Goal: Information Seeking & Learning: Check status

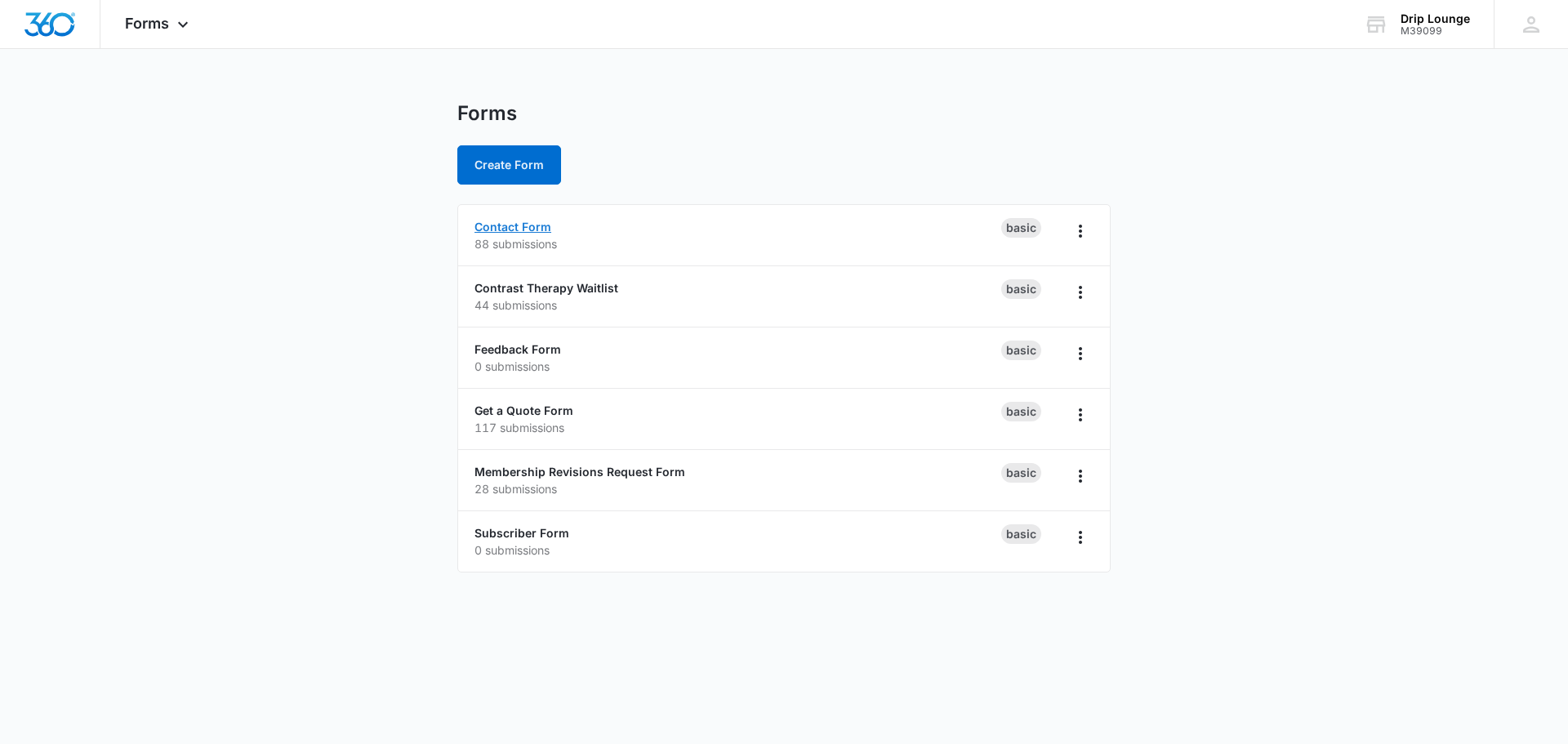
click at [530, 227] on link "Contact Form" at bounding box center [513, 226] width 77 height 14
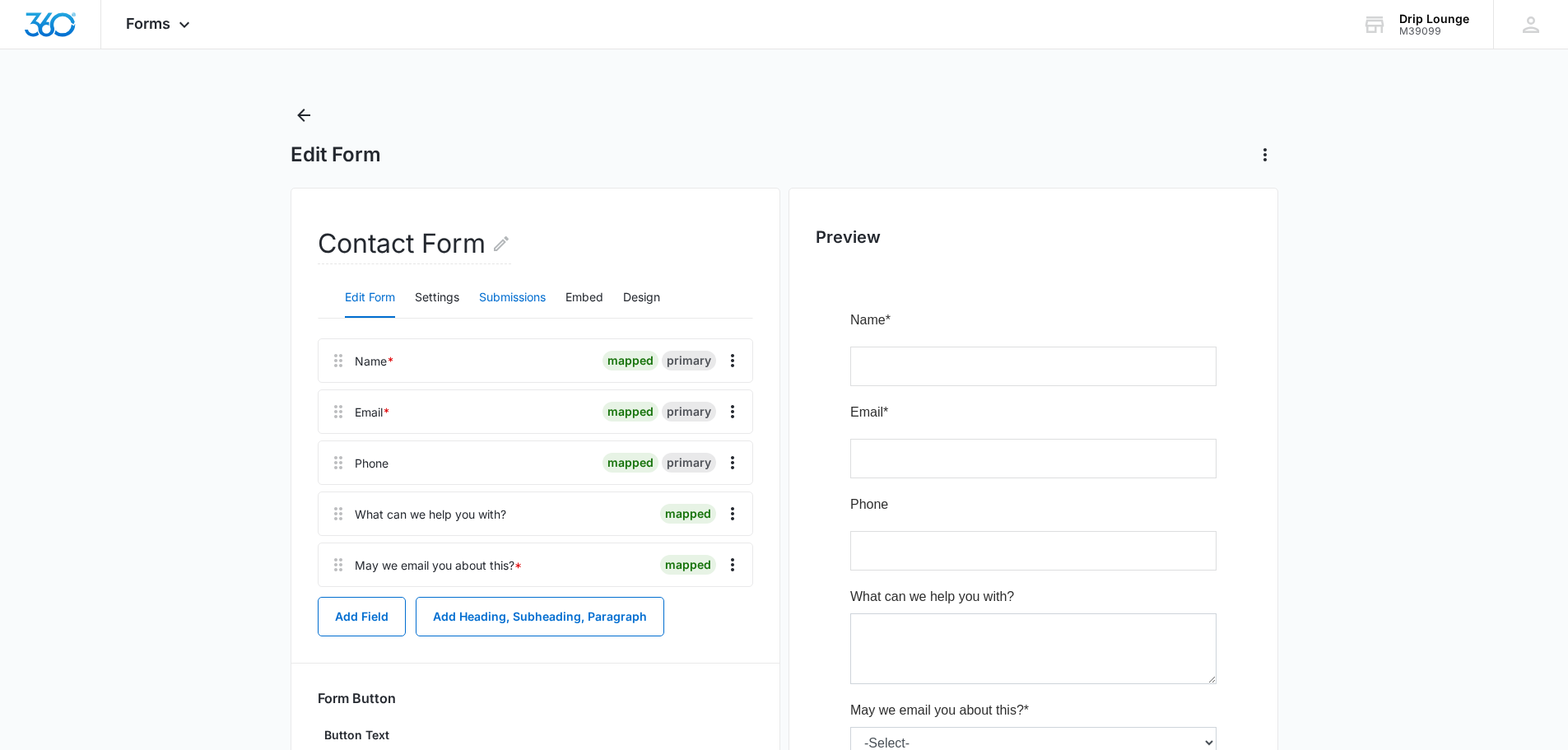
click at [486, 298] on button "Submissions" at bounding box center [512, 298] width 67 height 40
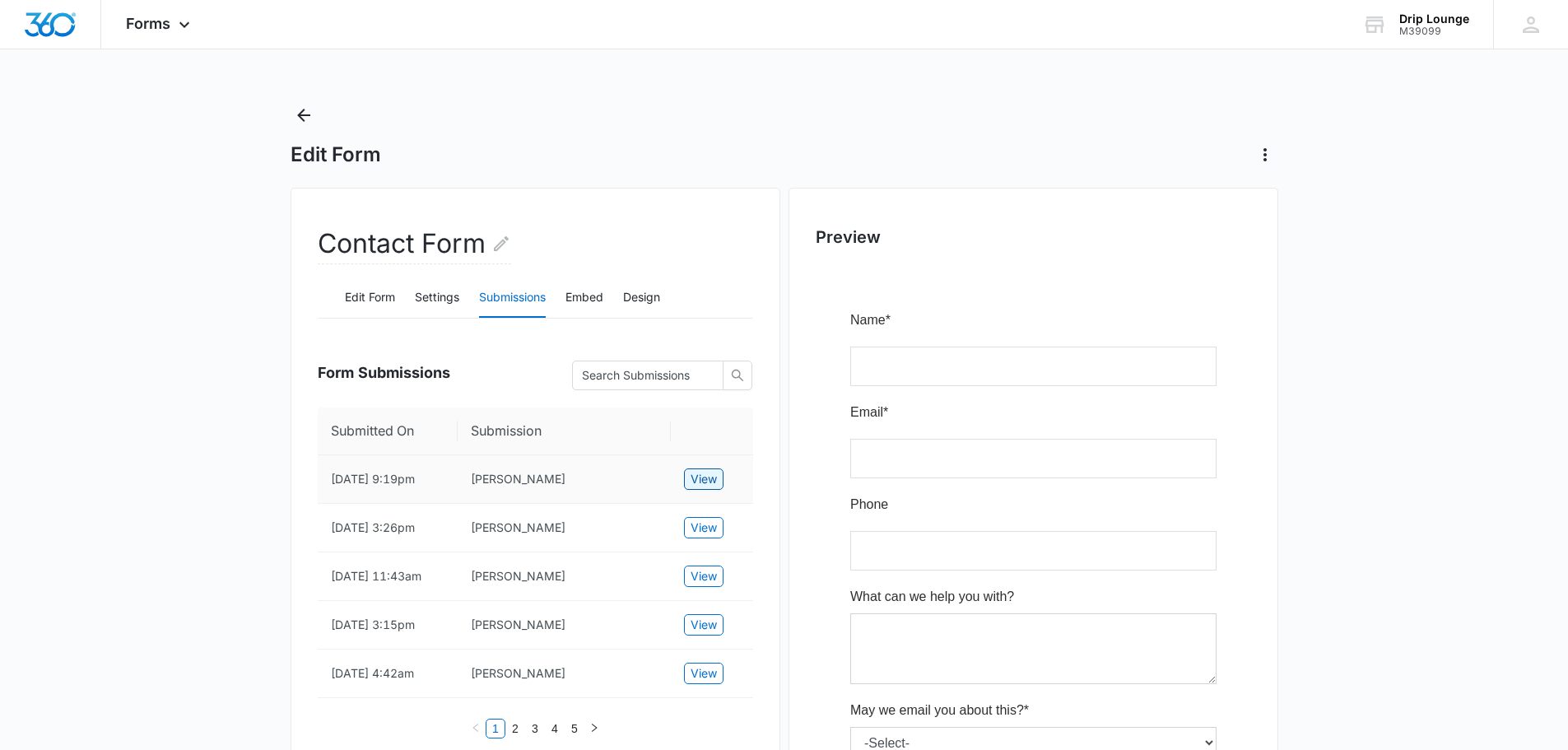
click at [697, 484] on span "View" at bounding box center [703, 479] width 26 height 18
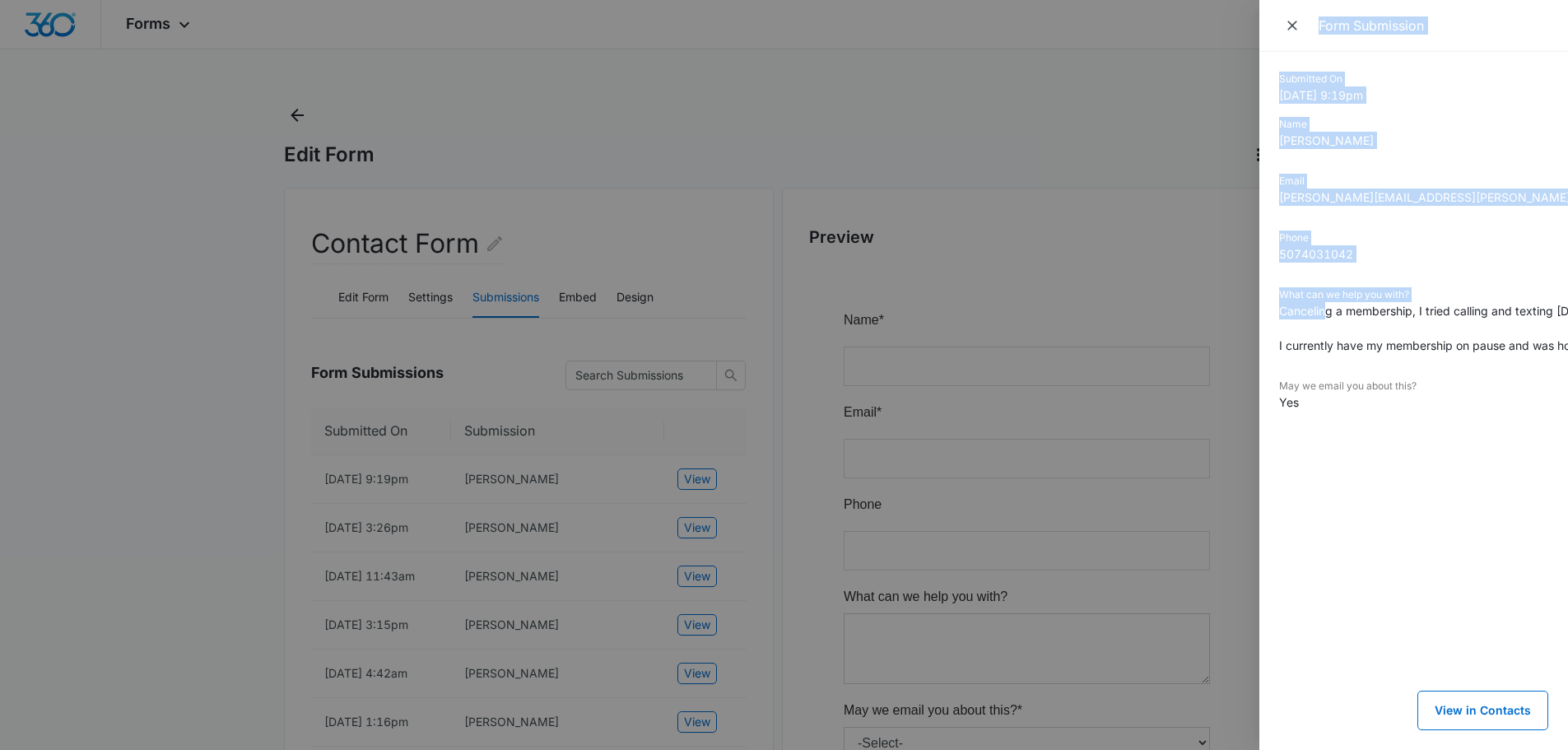
drag, startPoint x: 1323, startPoint y: 310, endPoint x: 1227, endPoint y: 359, distance: 107.8
click at [1227, 359] on div "Form Submission Submitted On 9/04/2025 9:19pm Name Carly Roecklein Email carly.…" at bounding box center [784, 375] width 1568 height 750
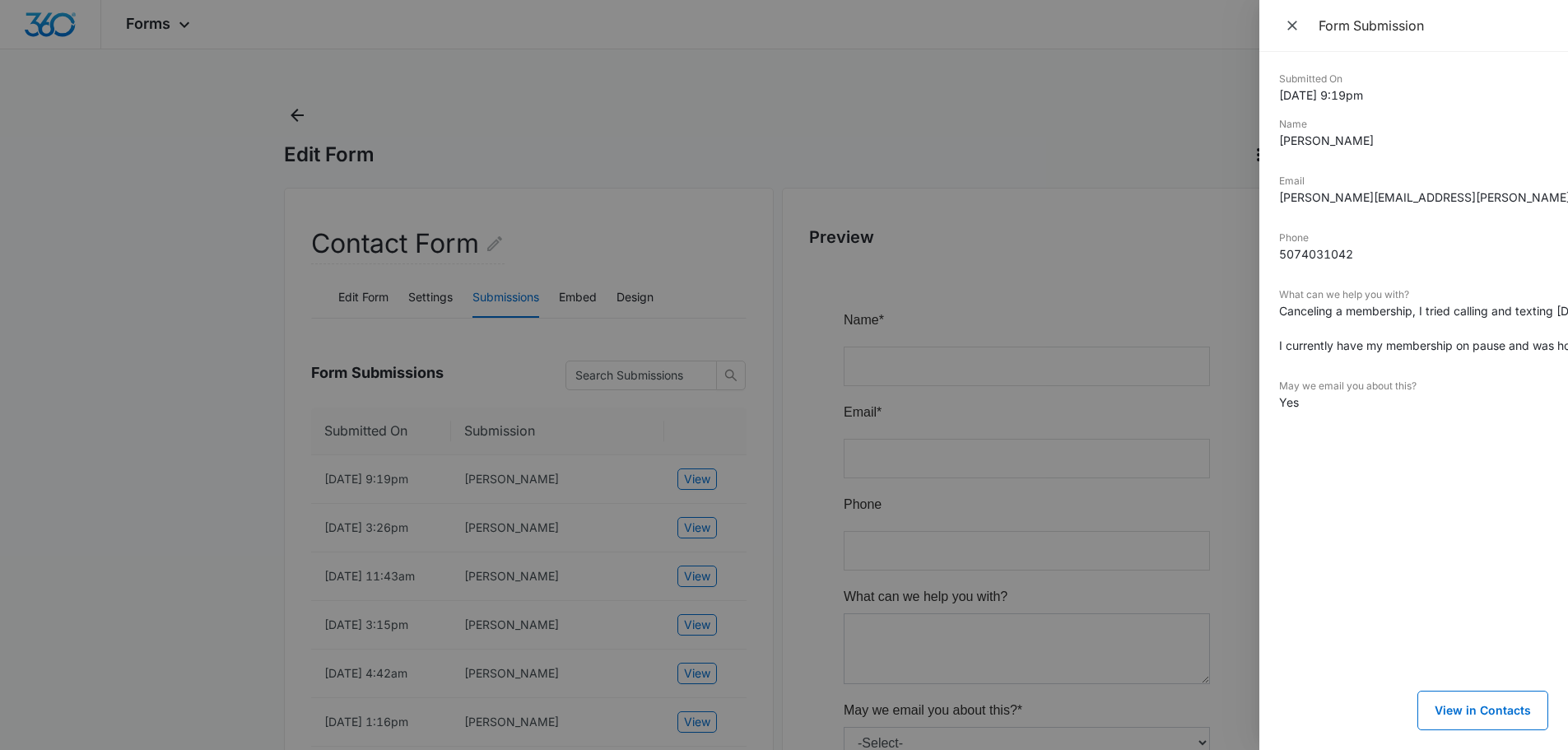
click at [1318, 336] on dd "Canceling a membership, I tried calling and texting today, but didn’t get a res…" at bounding box center [1413, 327] width 269 height 52
click at [300, 108] on div at bounding box center [784, 375] width 1568 height 750
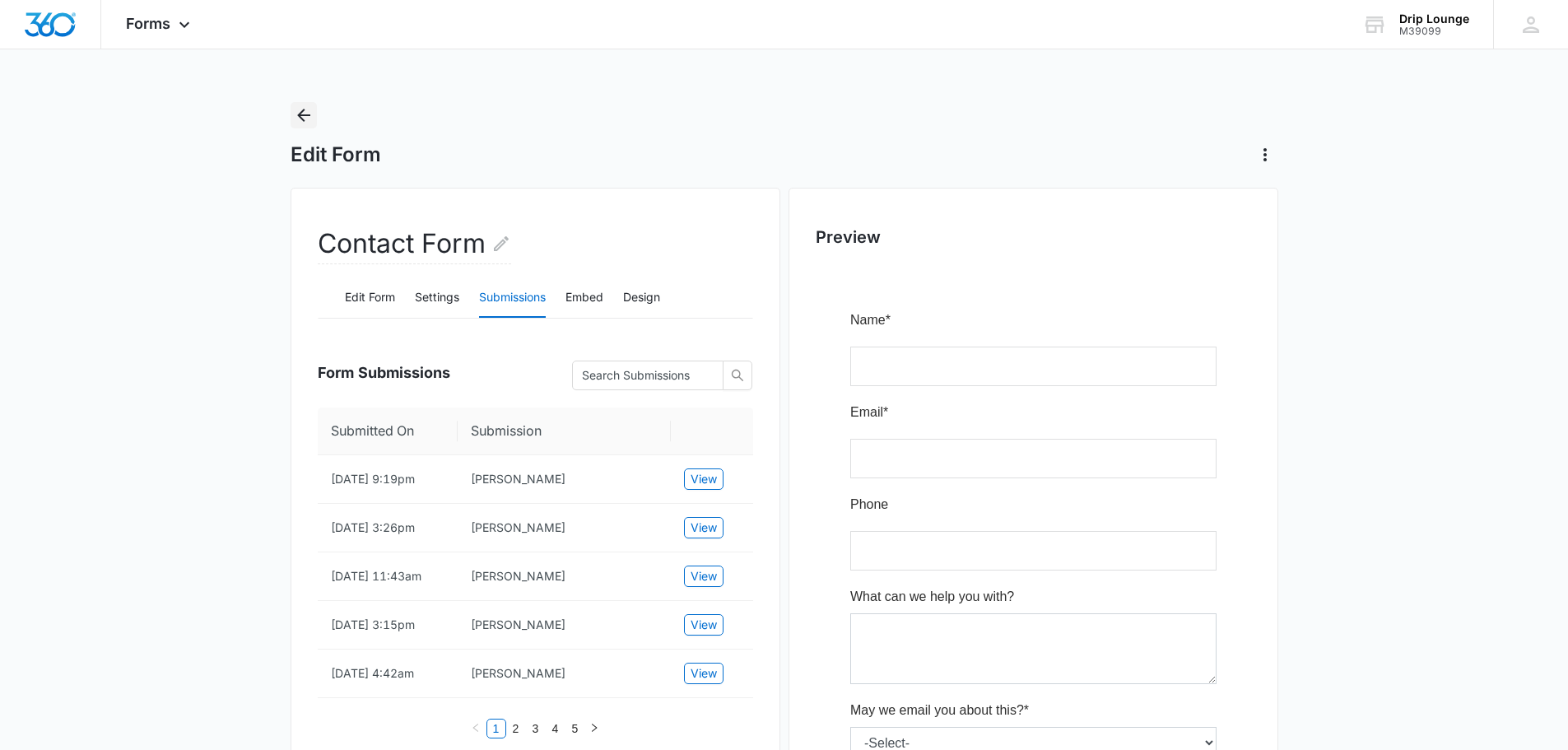
click at [296, 114] on icon "Back" at bounding box center [303, 115] width 19 height 19
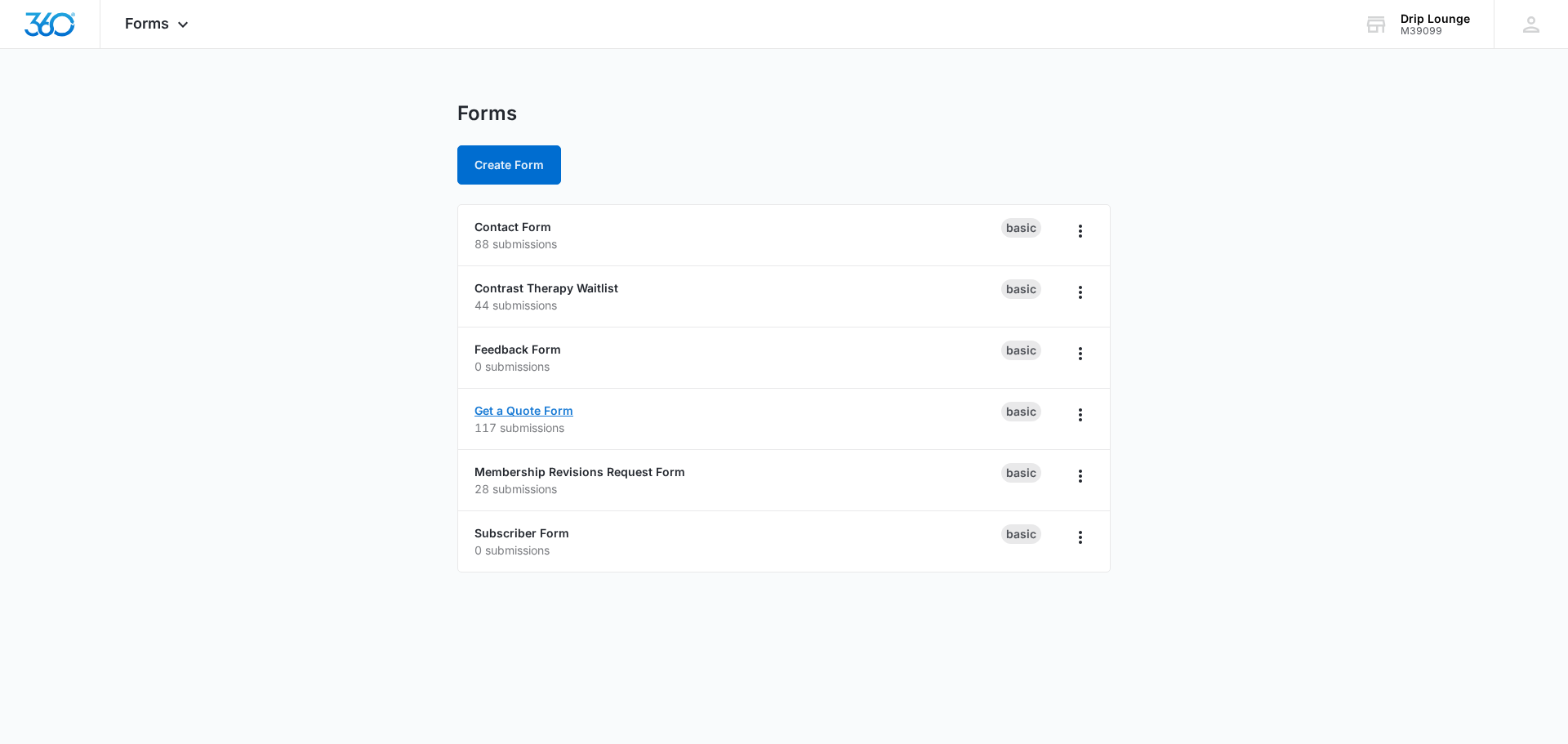
click at [512, 405] on link "Get a Quote Form" at bounding box center [524, 410] width 99 height 14
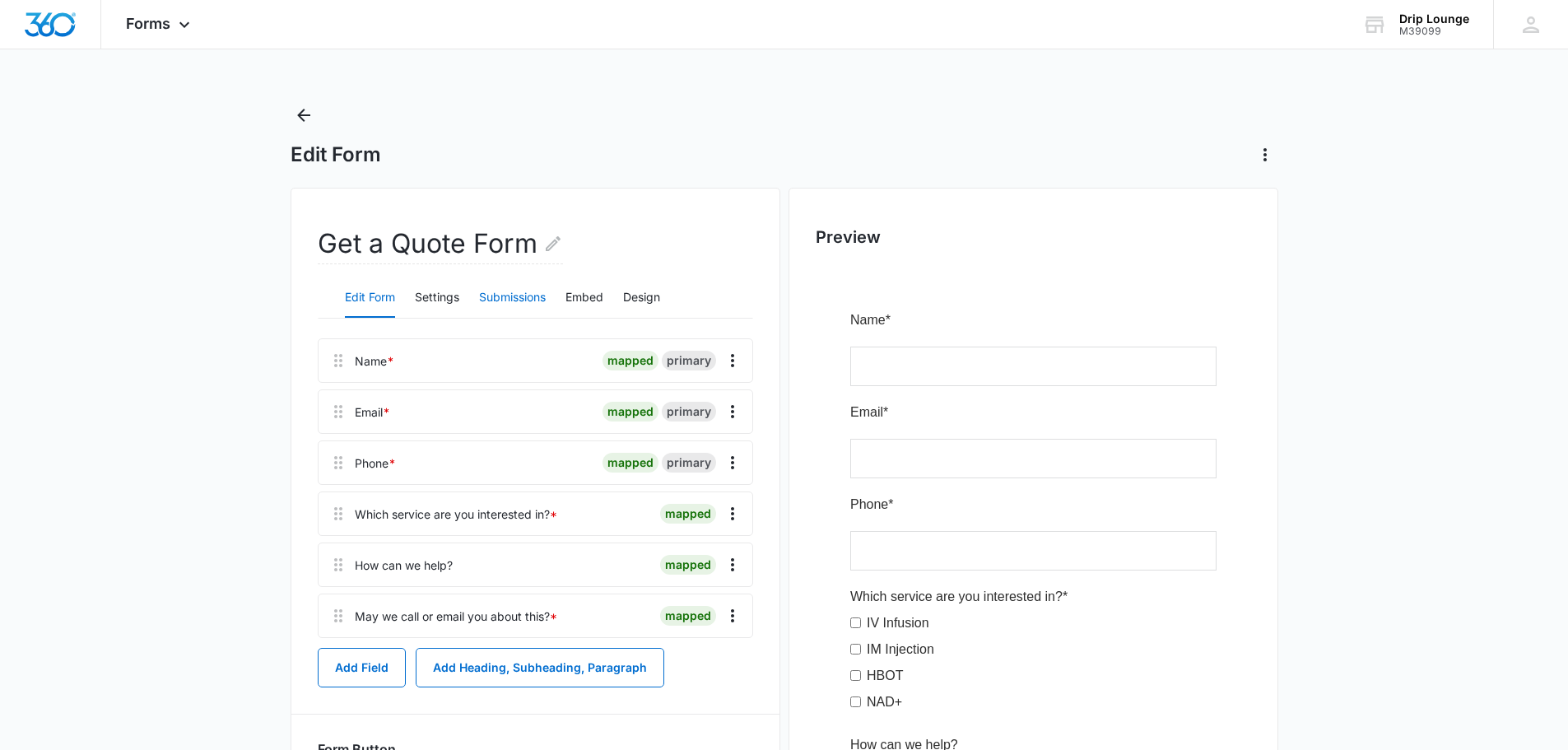
click at [513, 295] on button "Submissions" at bounding box center [512, 298] width 67 height 40
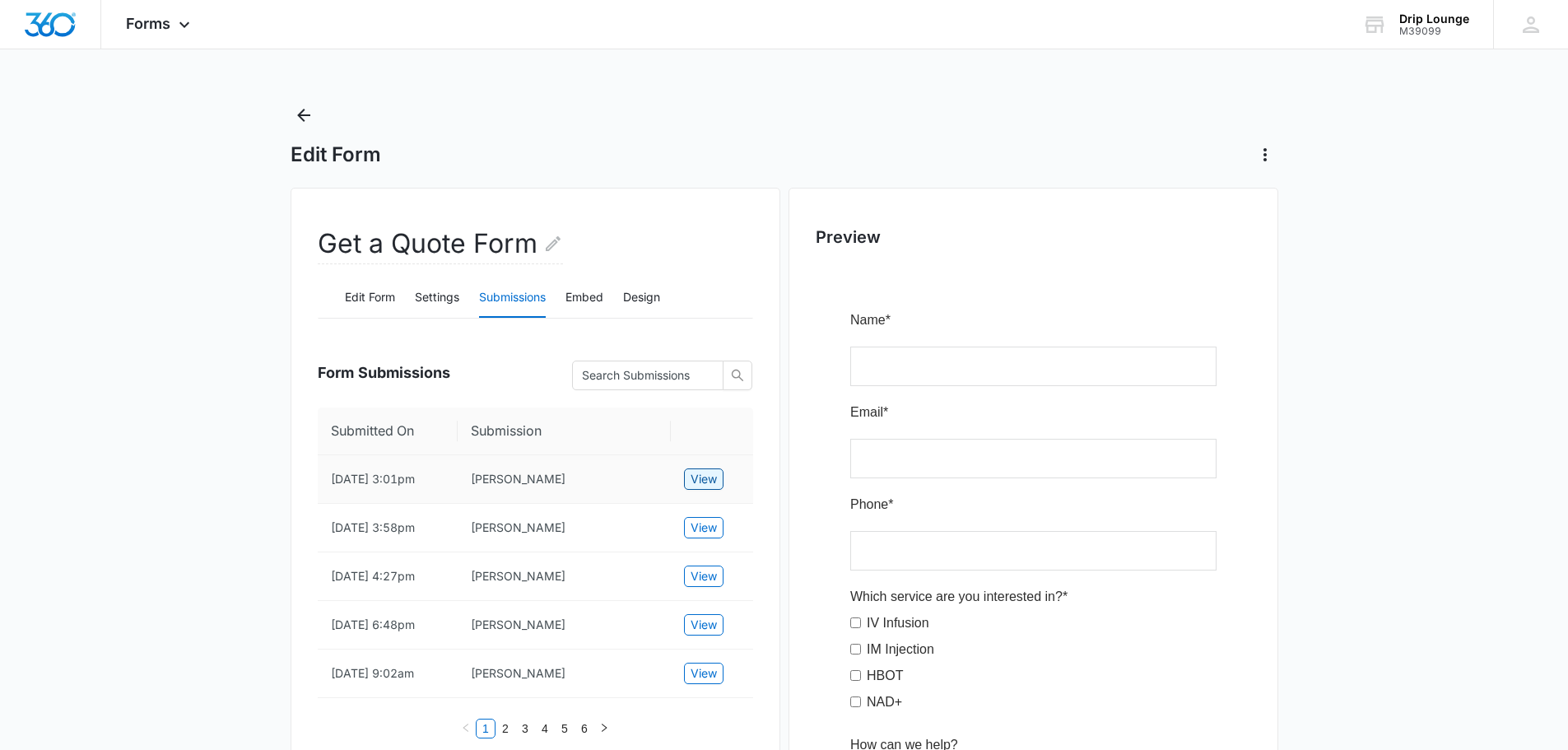
click at [702, 475] on span "View" at bounding box center [703, 479] width 26 height 18
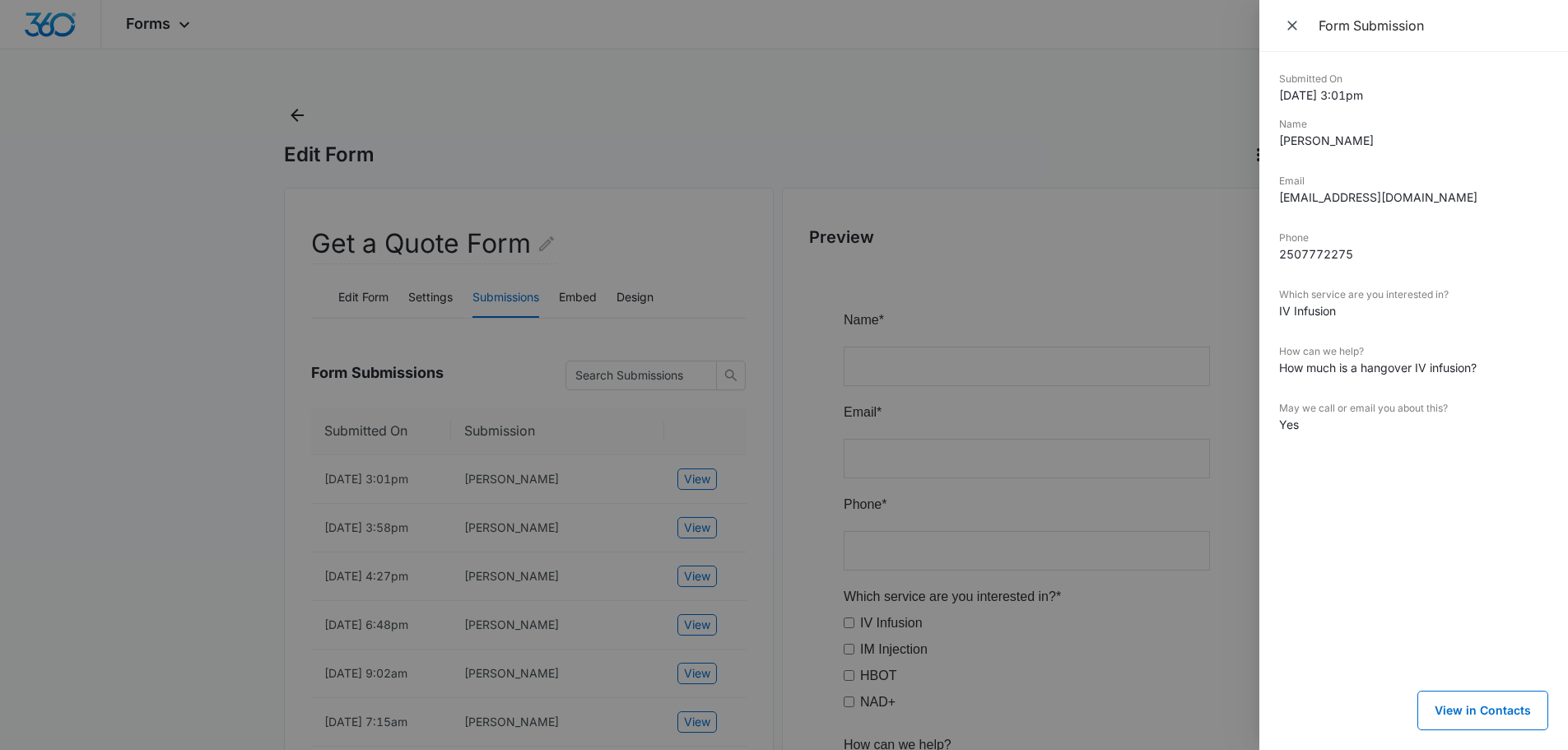
click at [289, 115] on div at bounding box center [784, 375] width 1568 height 750
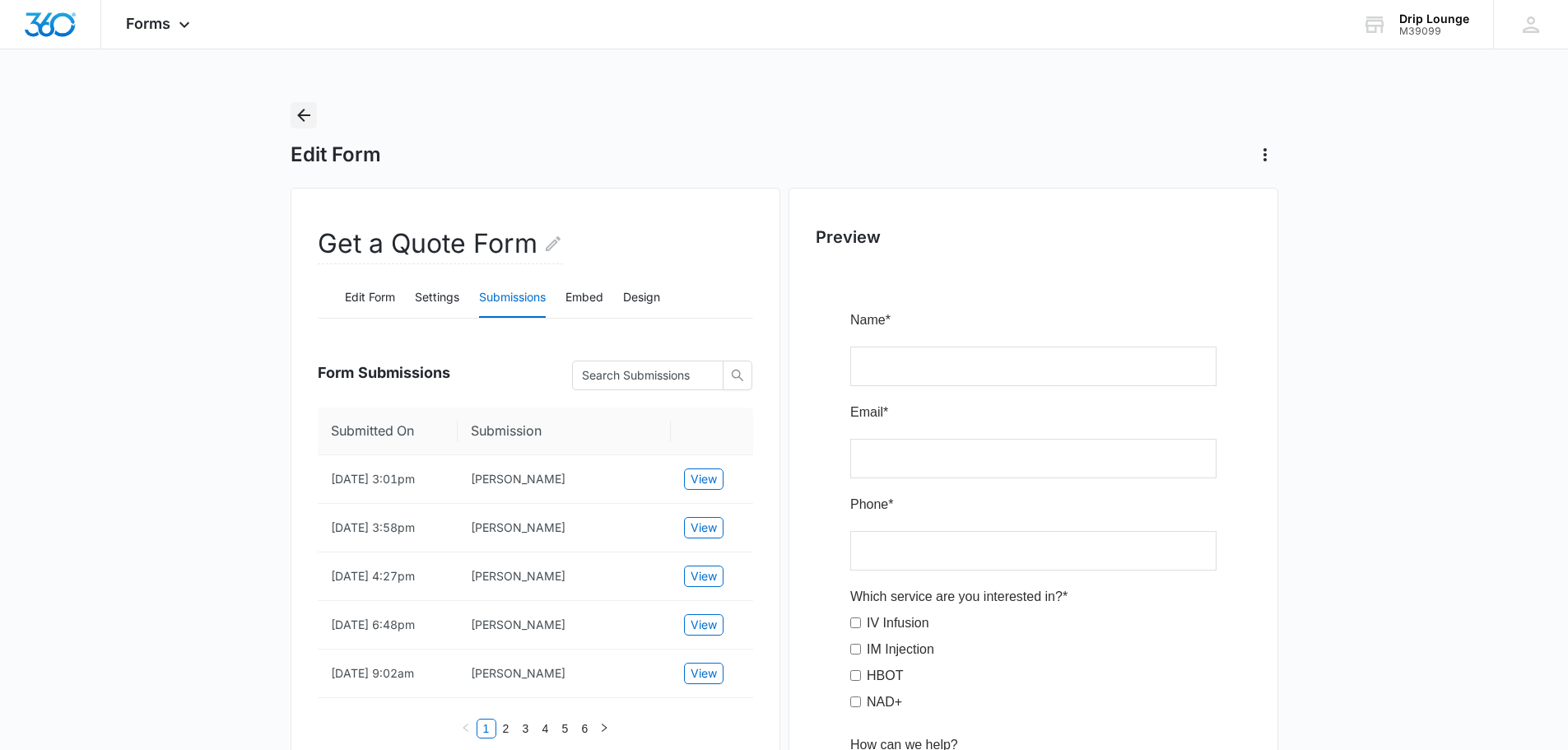
click at [297, 118] on icon "Back" at bounding box center [303, 115] width 19 height 19
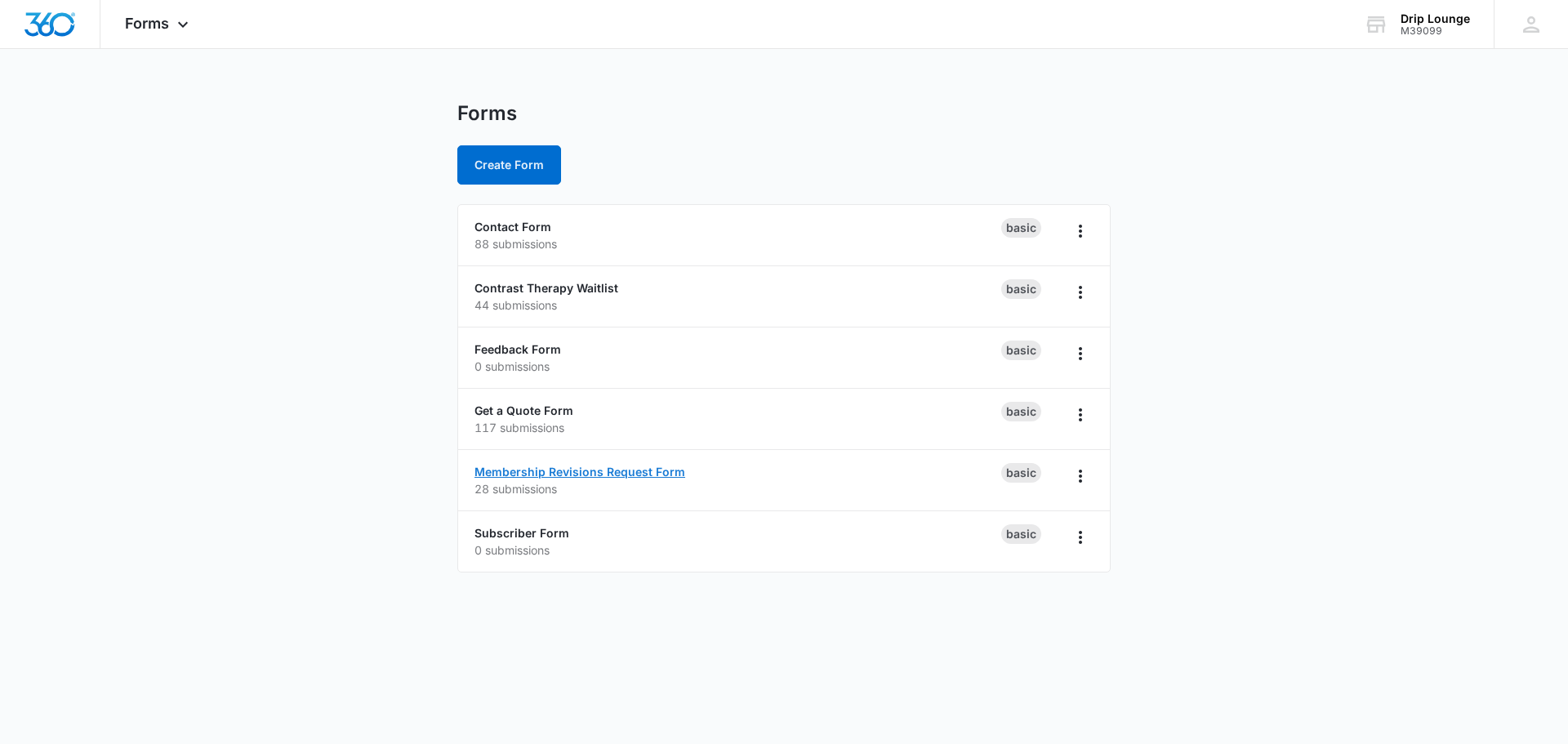
click at [569, 468] on link "Membership Revisions Request Form" at bounding box center [580, 471] width 211 height 14
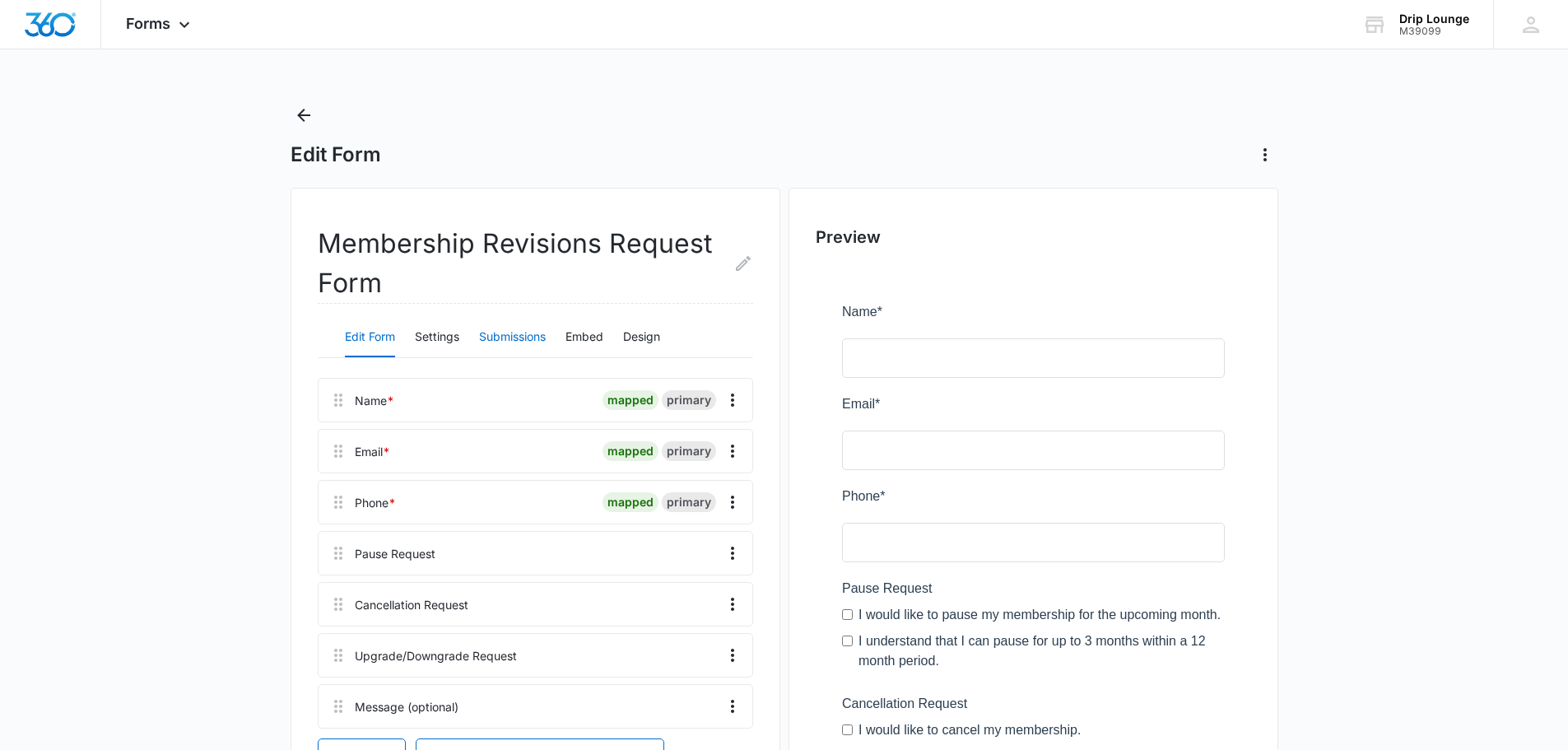
click at [527, 338] on button "Submissions" at bounding box center [512, 337] width 67 height 40
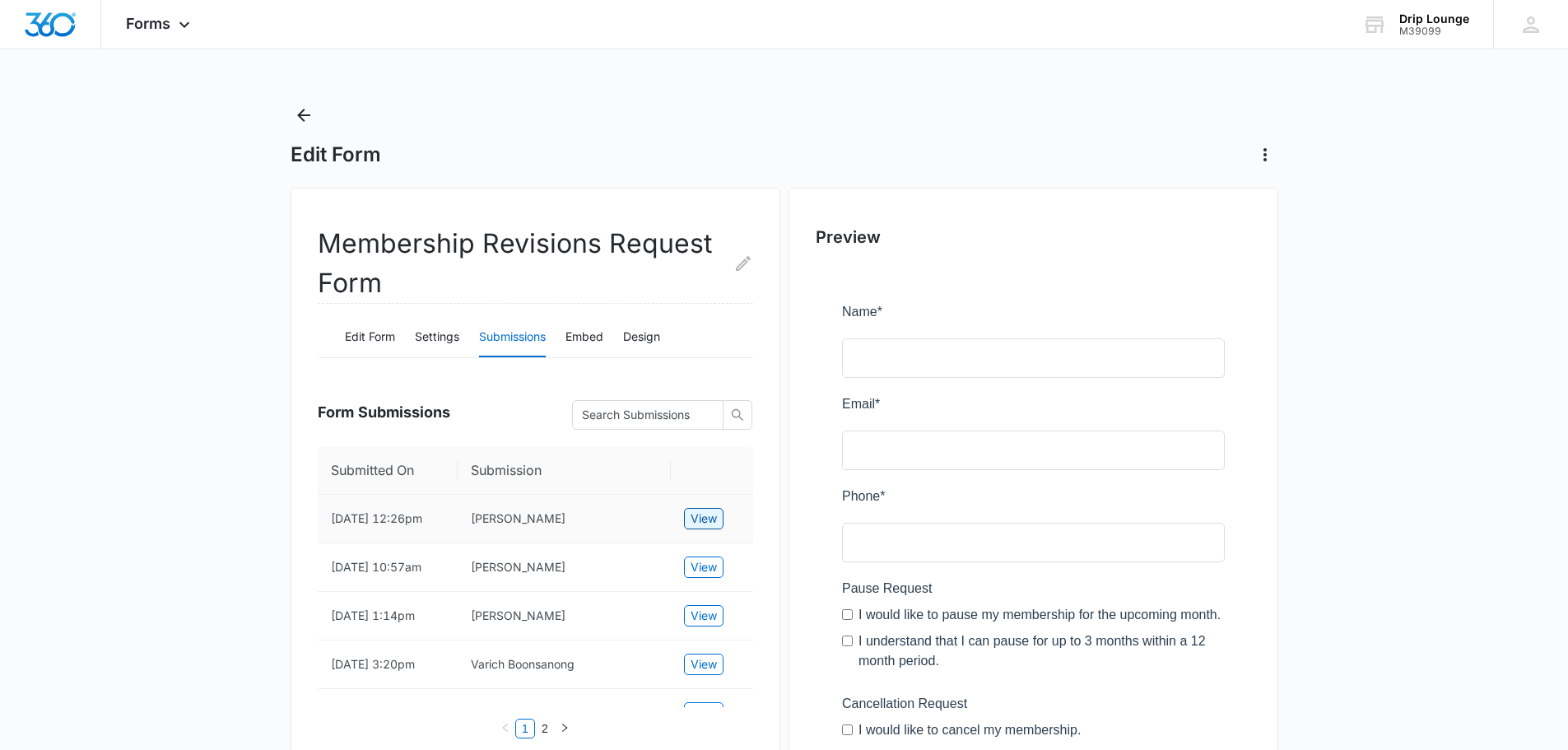
click at [697, 528] on span "View" at bounding box center [703, 518] width 26 height 18
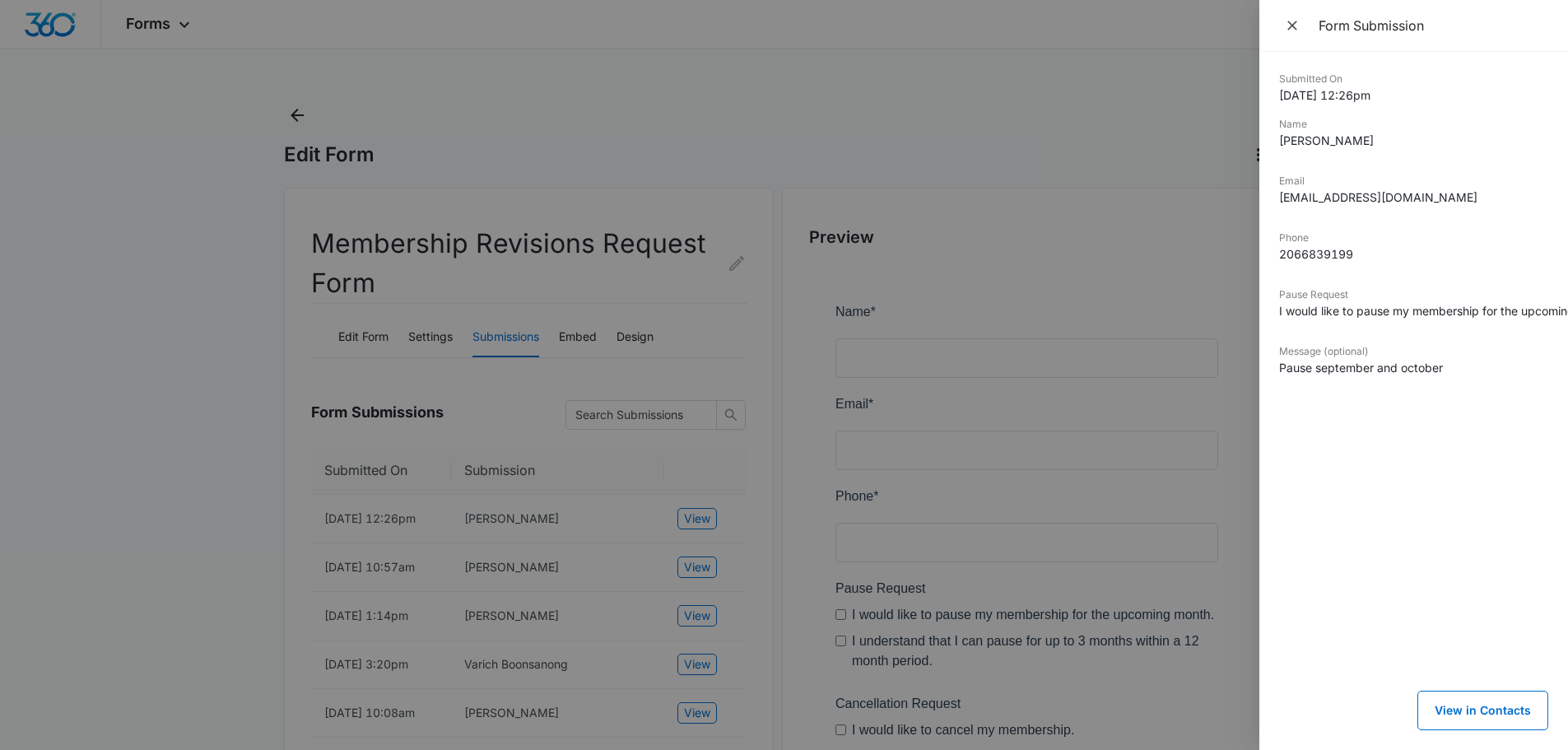
click at [640, 550] on div at bounding box center [784, 375] width 1568 height 750
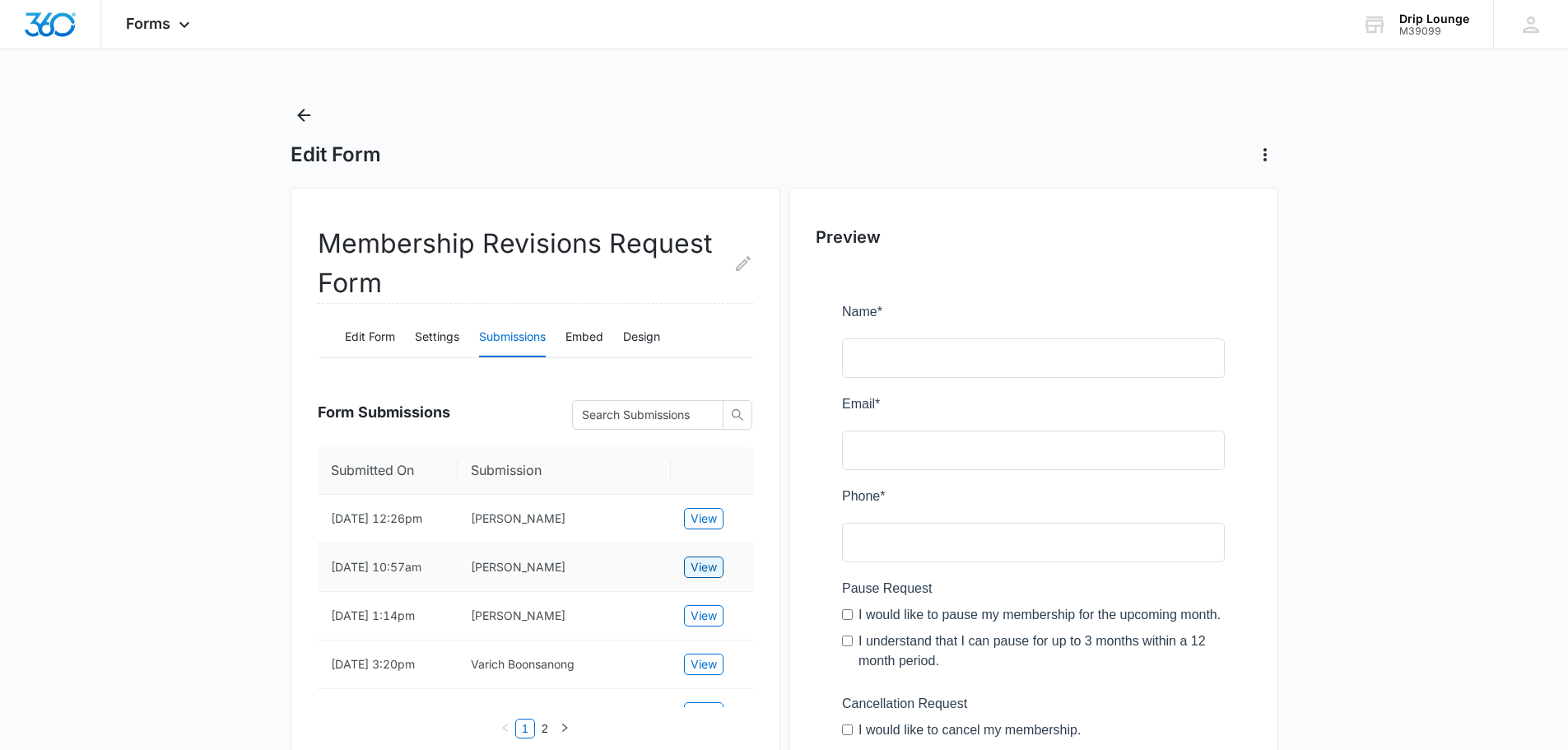
click at [706, 577] on span "View" at bounding box center [703, 567] width 26 height 18
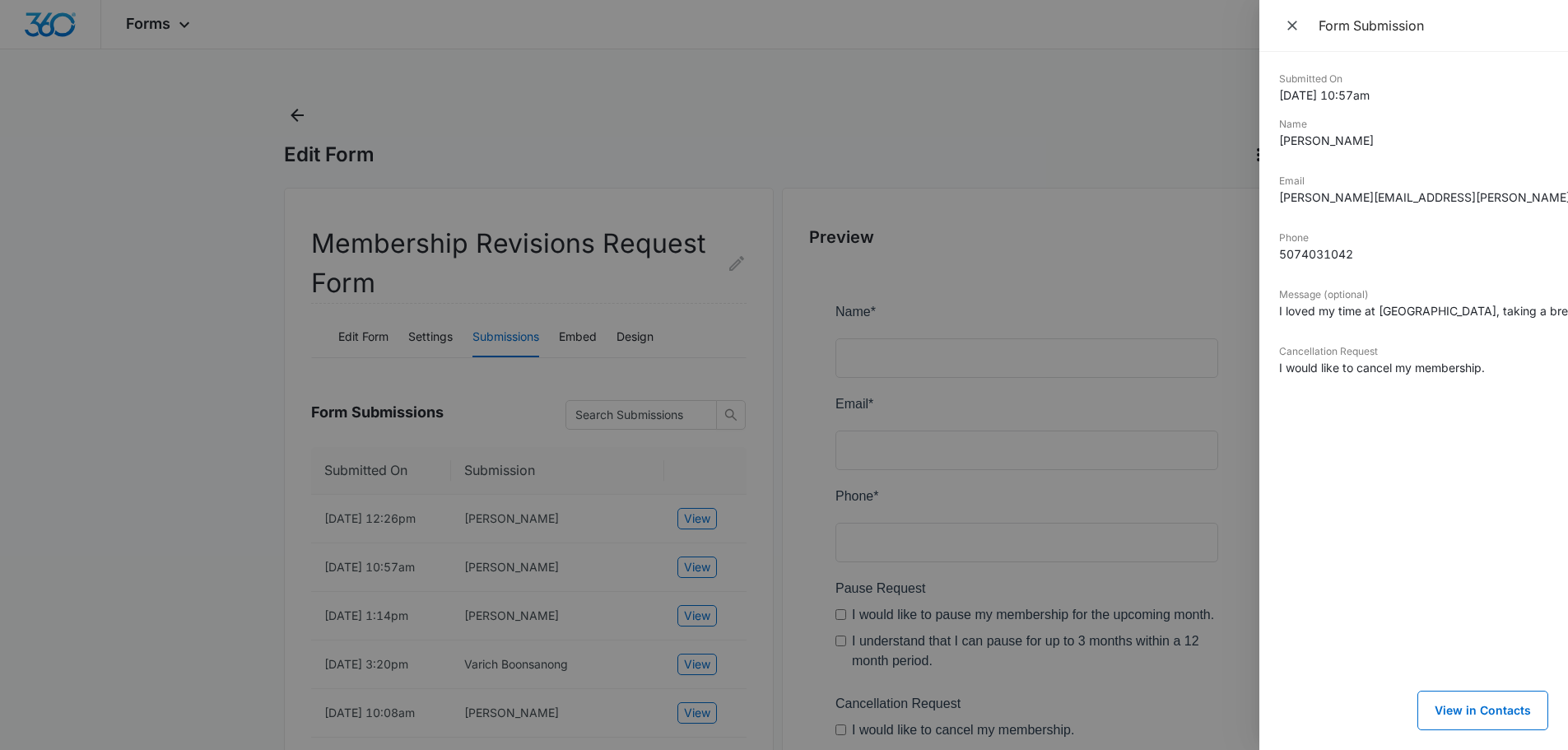
click at [444, 410] on div at bounding box center [784, 375] width 1568 height 750
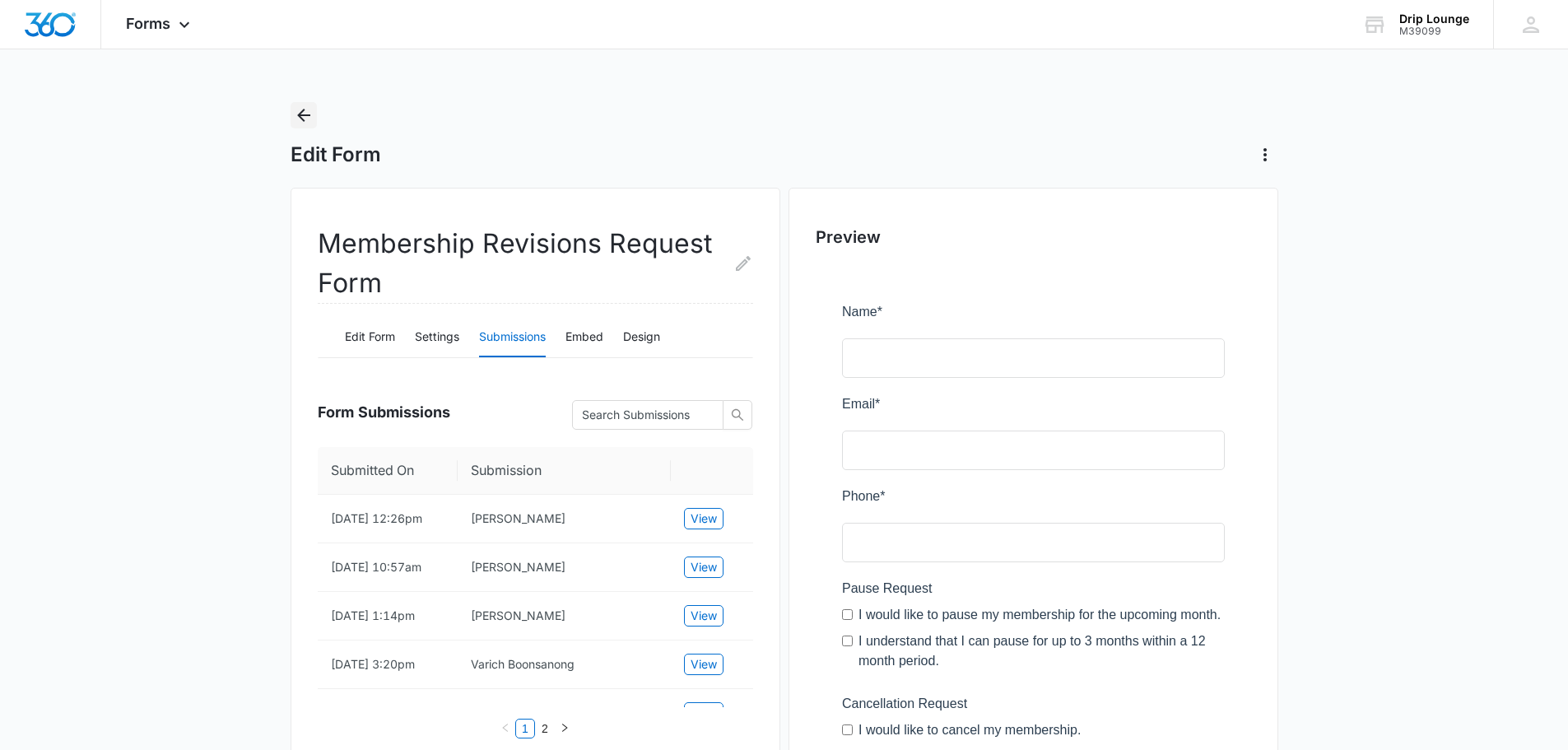
click at [299, 118] on icon "Back" at bounding box center [303, 115] width 19 height 19
